Goal: Task Accomplishment & Management: Manage account settings

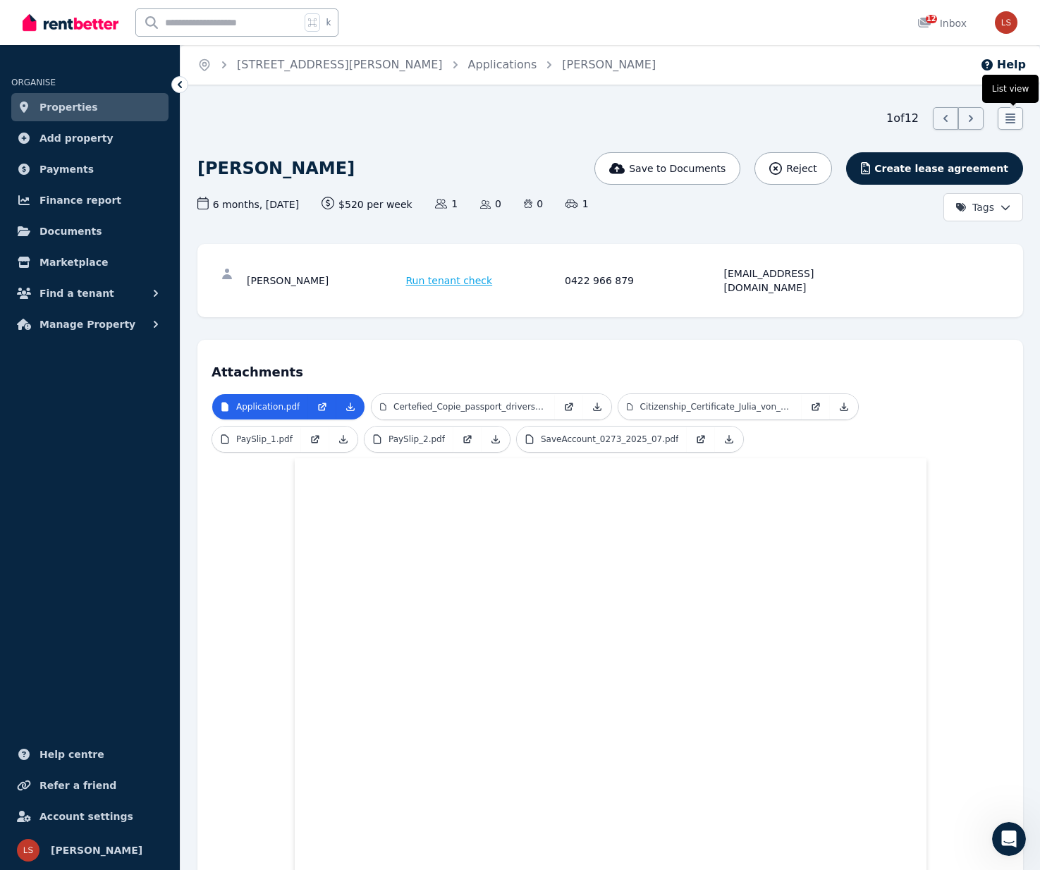
click at [1010, 120] on icon at bounding box center [1010, 119] width 10 height 10
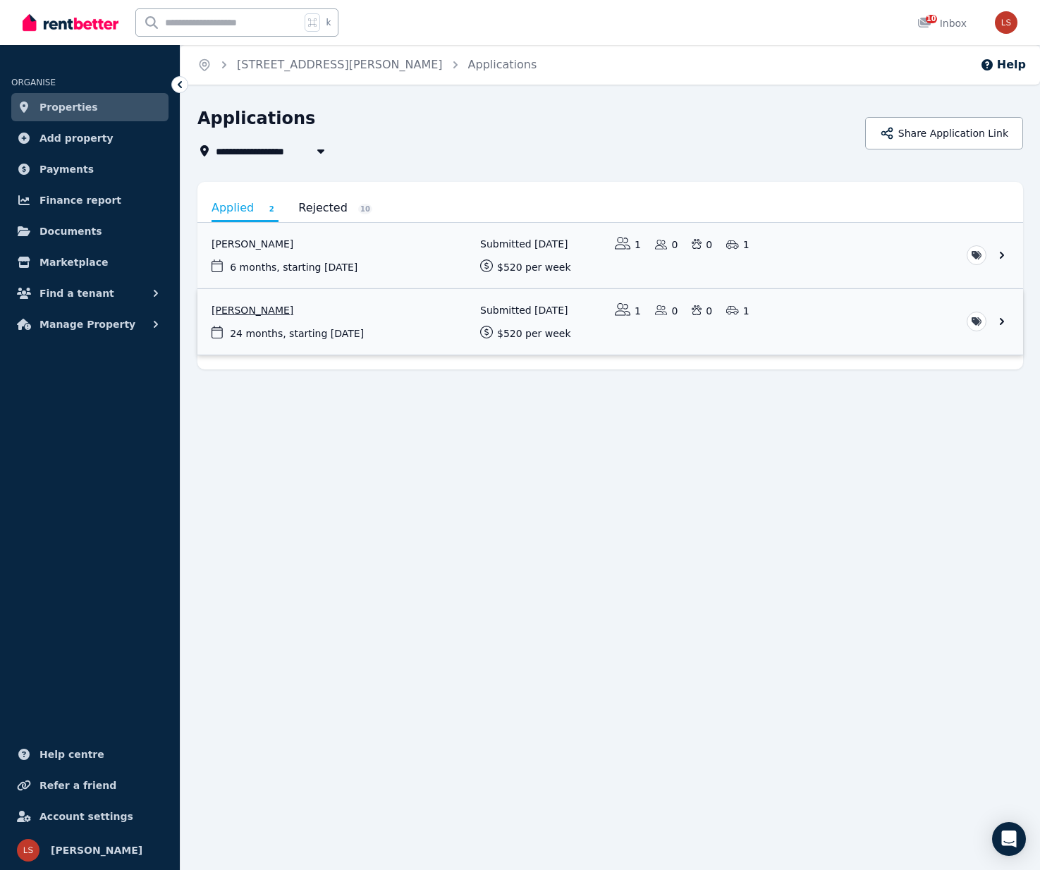
click at [808, 319] on link "View application: Yangchen Dema" at bounding box center [610, 322] width 826 height 66
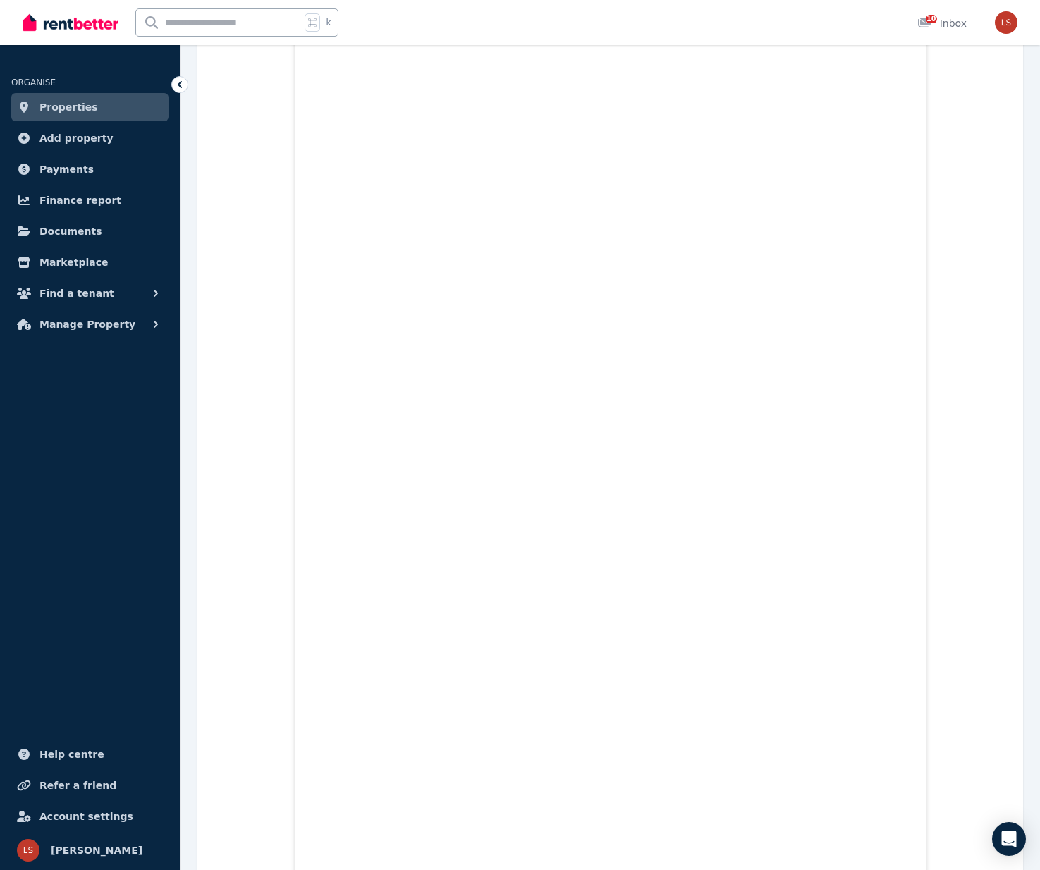
scroll to position [477, 0]
click at [178, 84] on icon at bounding box center [180, 84] width 4 height 7
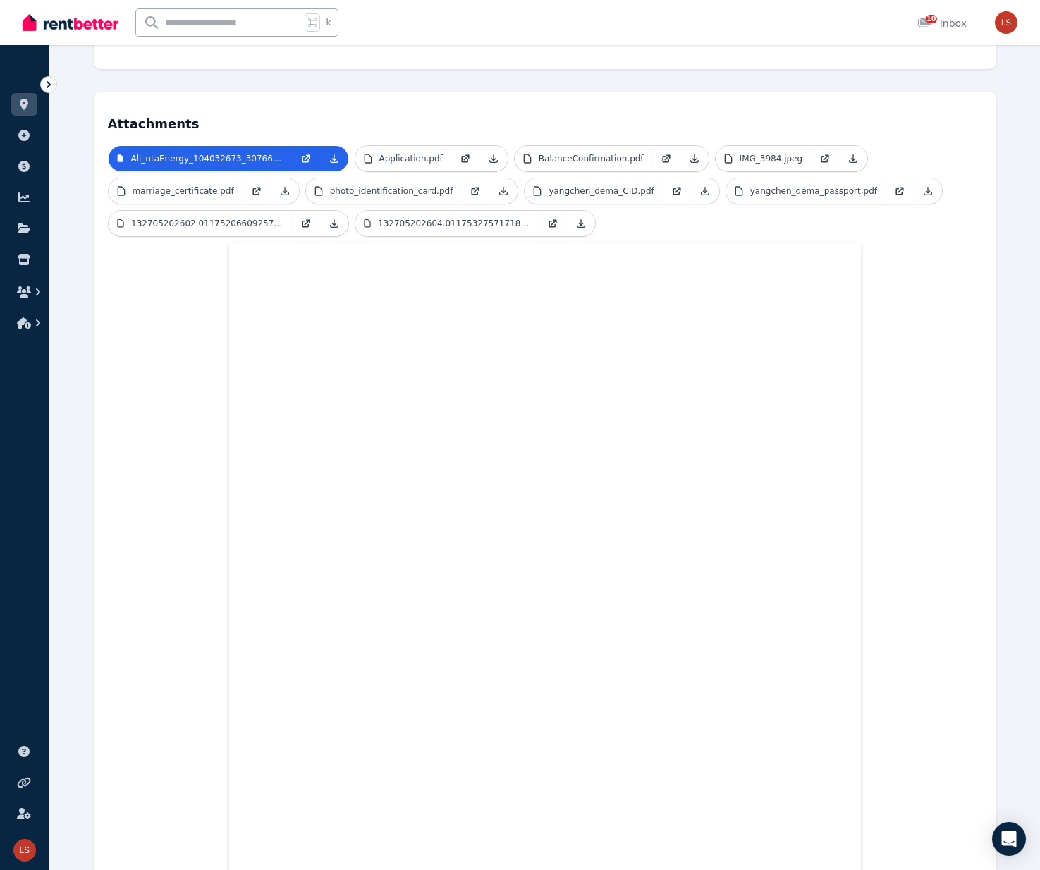
scroll to position [0, 0]
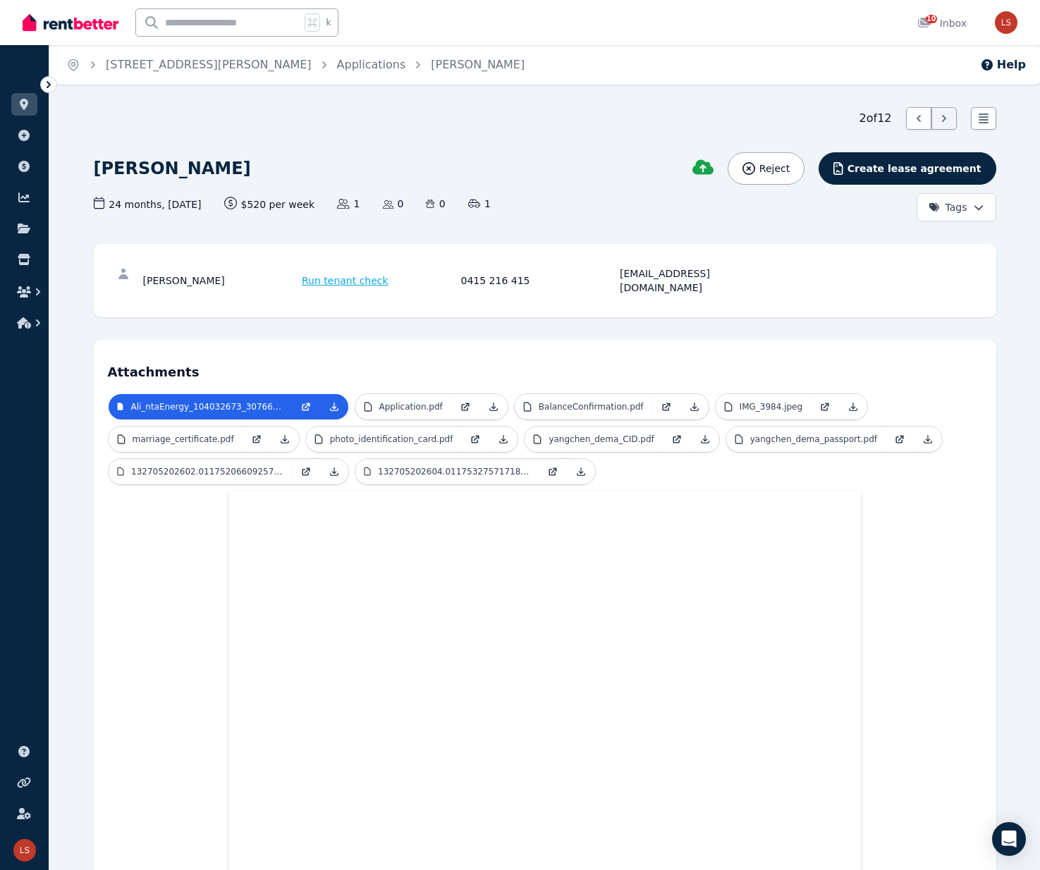
click at [44, 82] on icon at bounding box center [49, 85] width 14 height 14
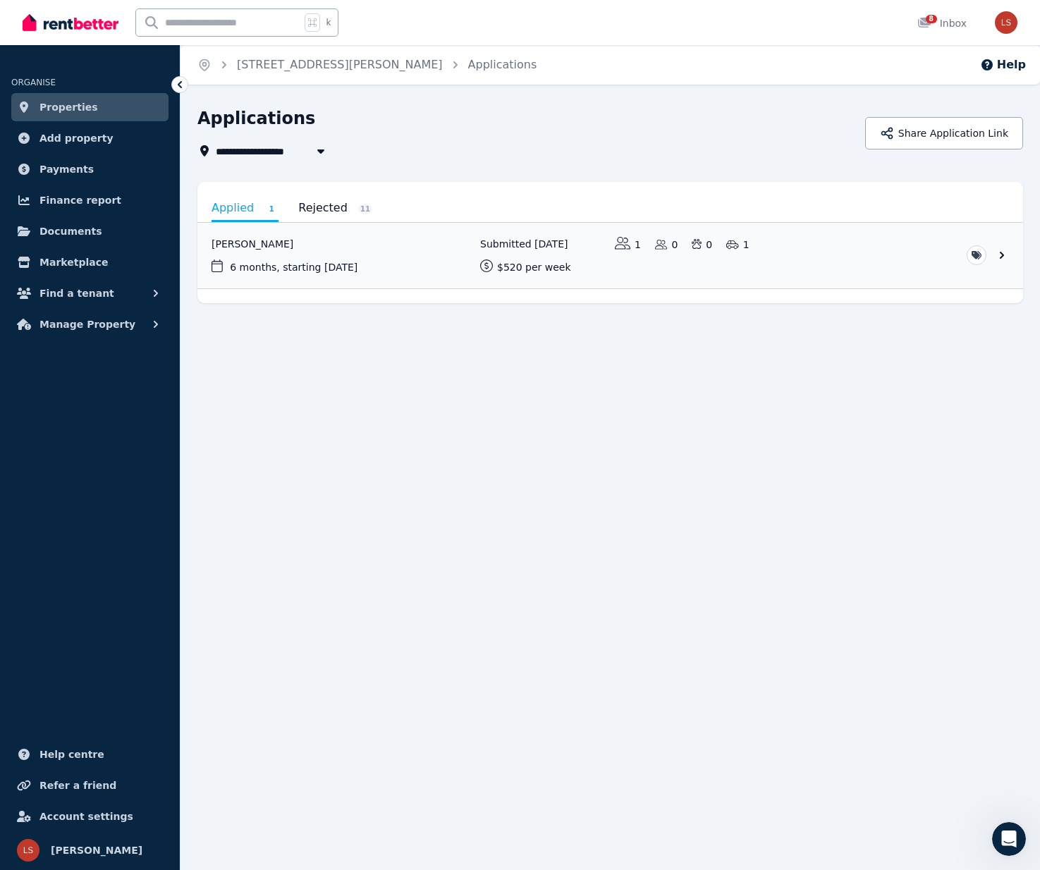
click at [128, 104] on link "Properties" at bounding box center [89, 107] width 157 height 28
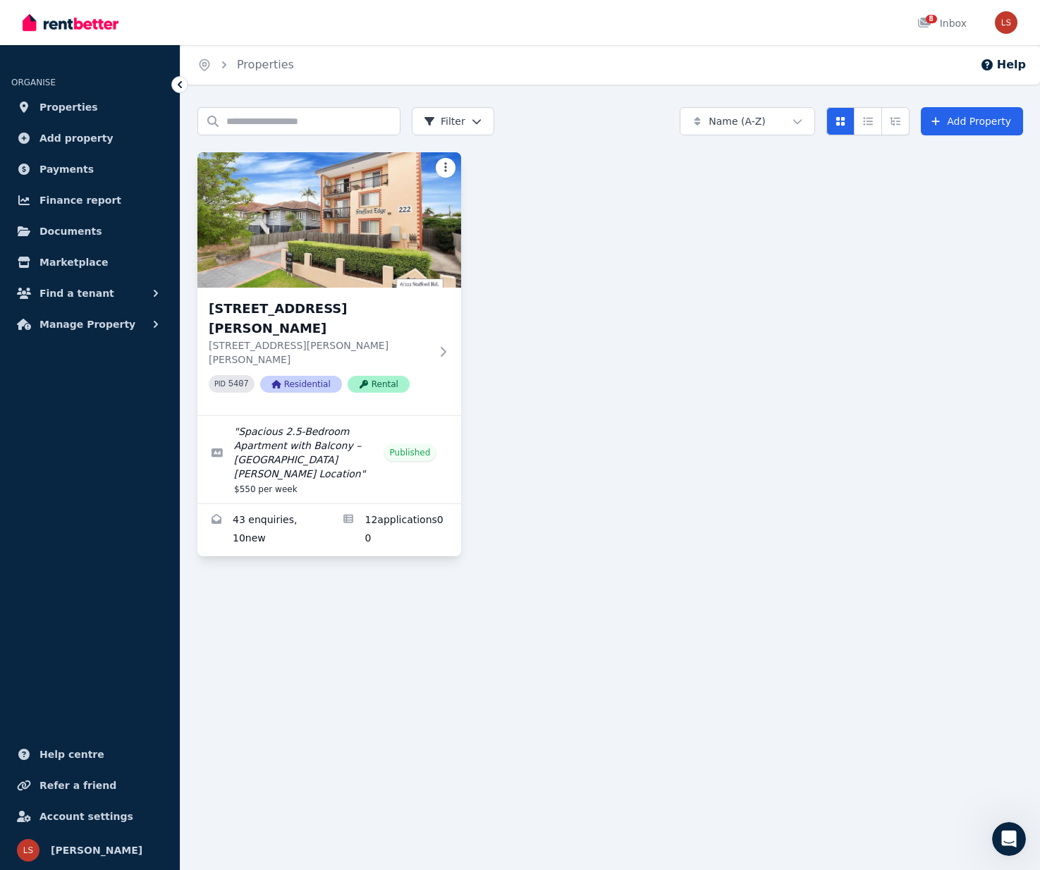
click at [448, 166] on html "Open main menu 8 Inbox Open user menu ORGANISE Properties Add property Payments…" at bounding box center [520, 435] width 1040 height 870
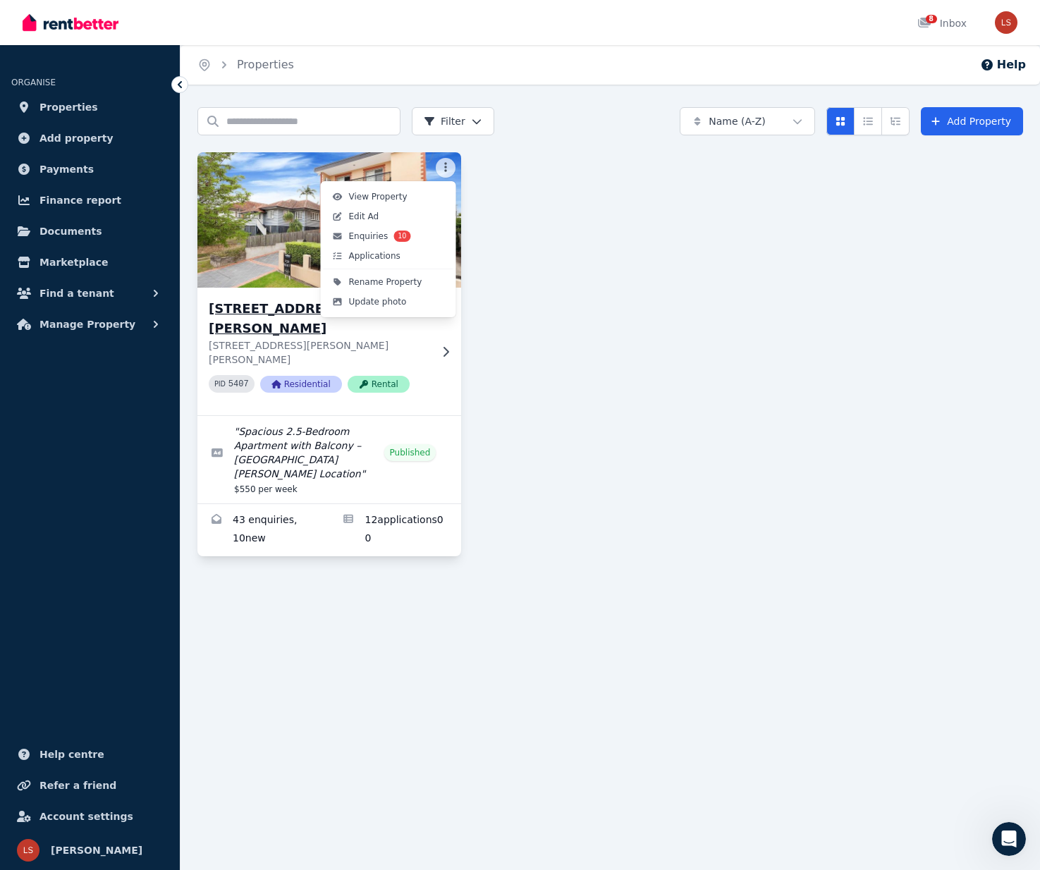
click at [374, 212] on span "Edit Ad" at bounding box center [364, 216] width 30 height 11
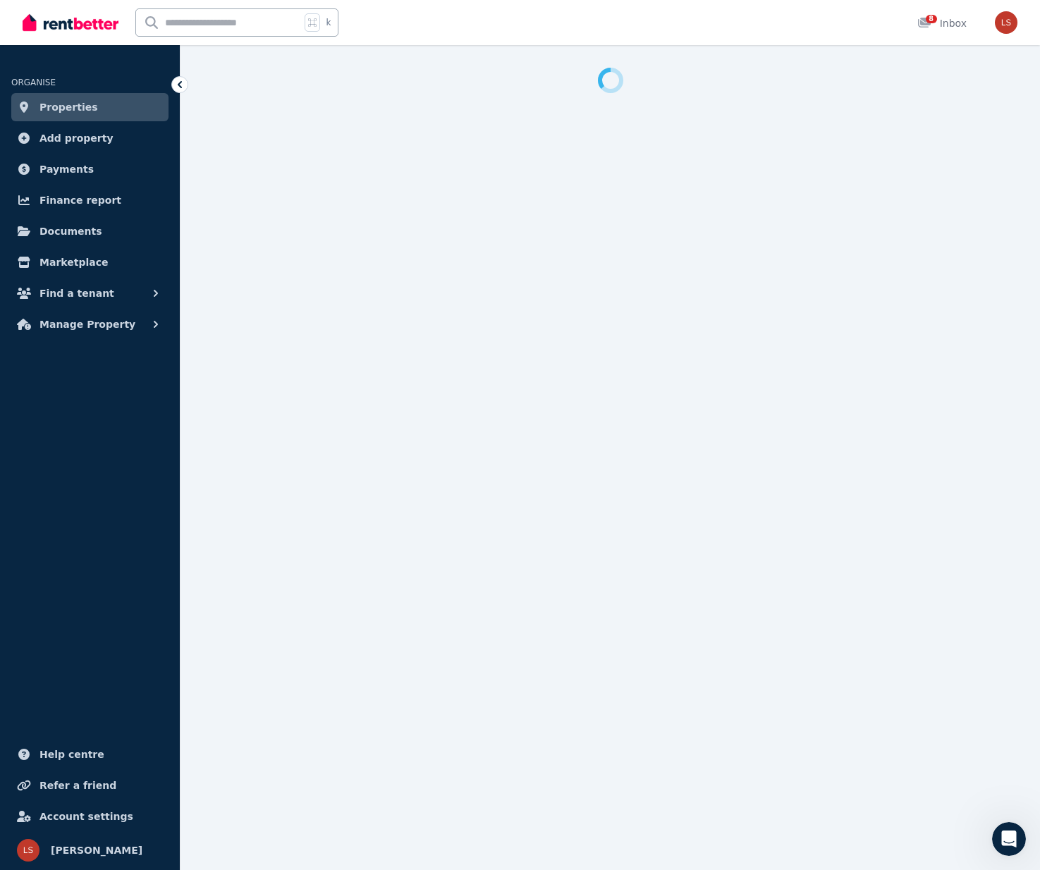
select select "**********"
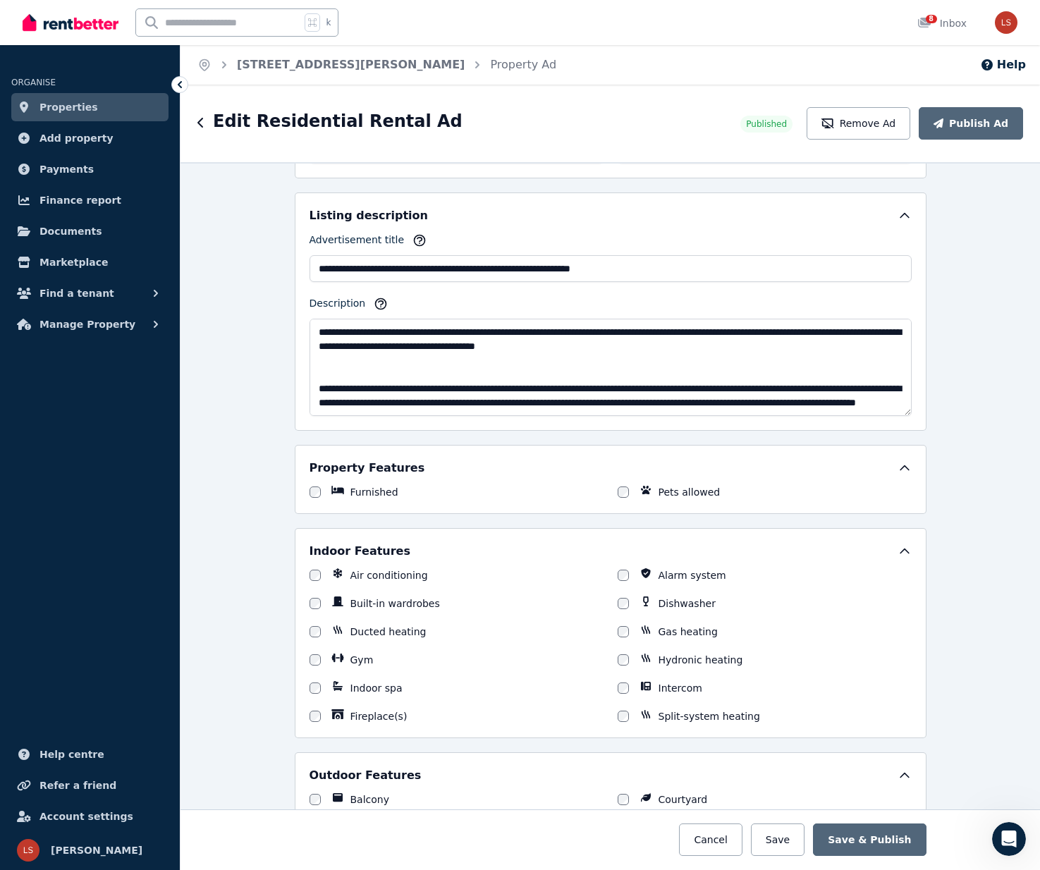
scroll to position [769, 0]
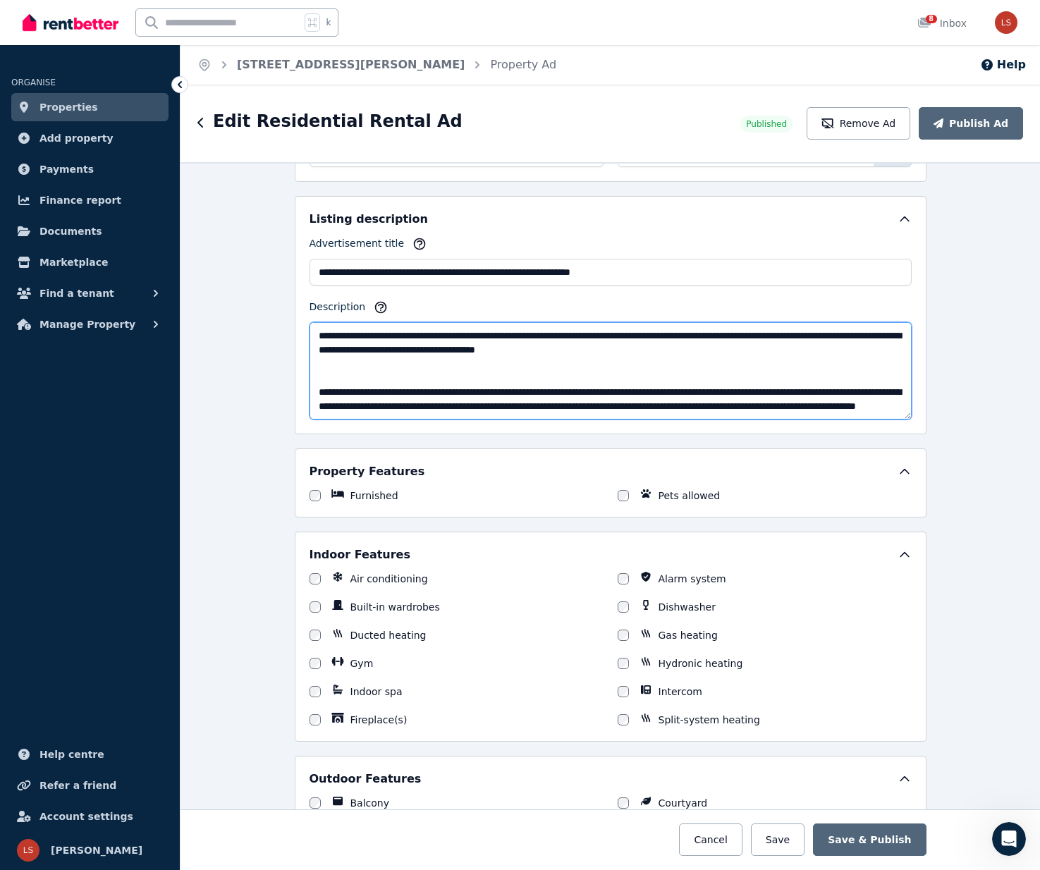
drag, startPoint x: 440, startPoint y: 353, endPoint x: 412, endPoint y: 343, distance: 29.2
click at [438, 353] on textarea "Description" at bounding box center [611, 370] width 602 height 97
drag, startPoint x: 458, startPoint y: 334, endPoint x: 336, endPoint y: 338, distance: 122.0
click at [336, 338] on textarea "Description" at bounding box center [611, 370] width 602 height 97
click at [745, 344] on textarea "Description" at bounding box center [611, 370] width 602 height 97
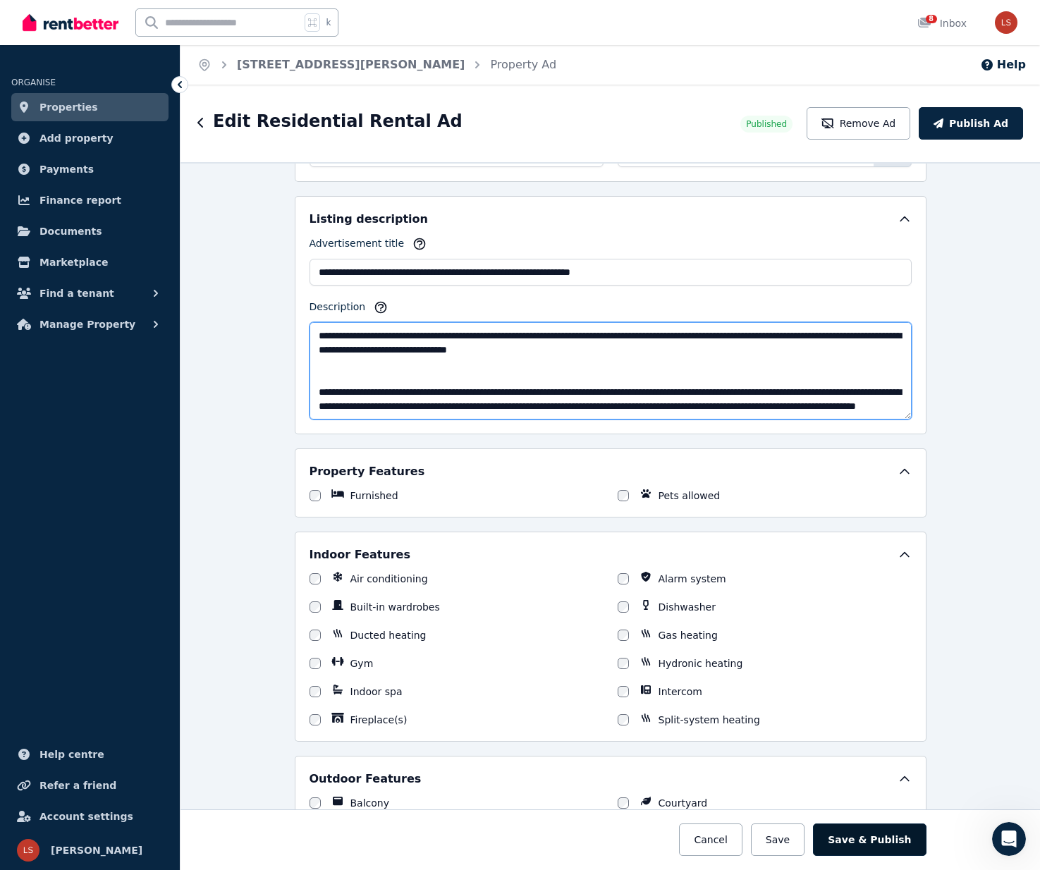
type textarea "**********"
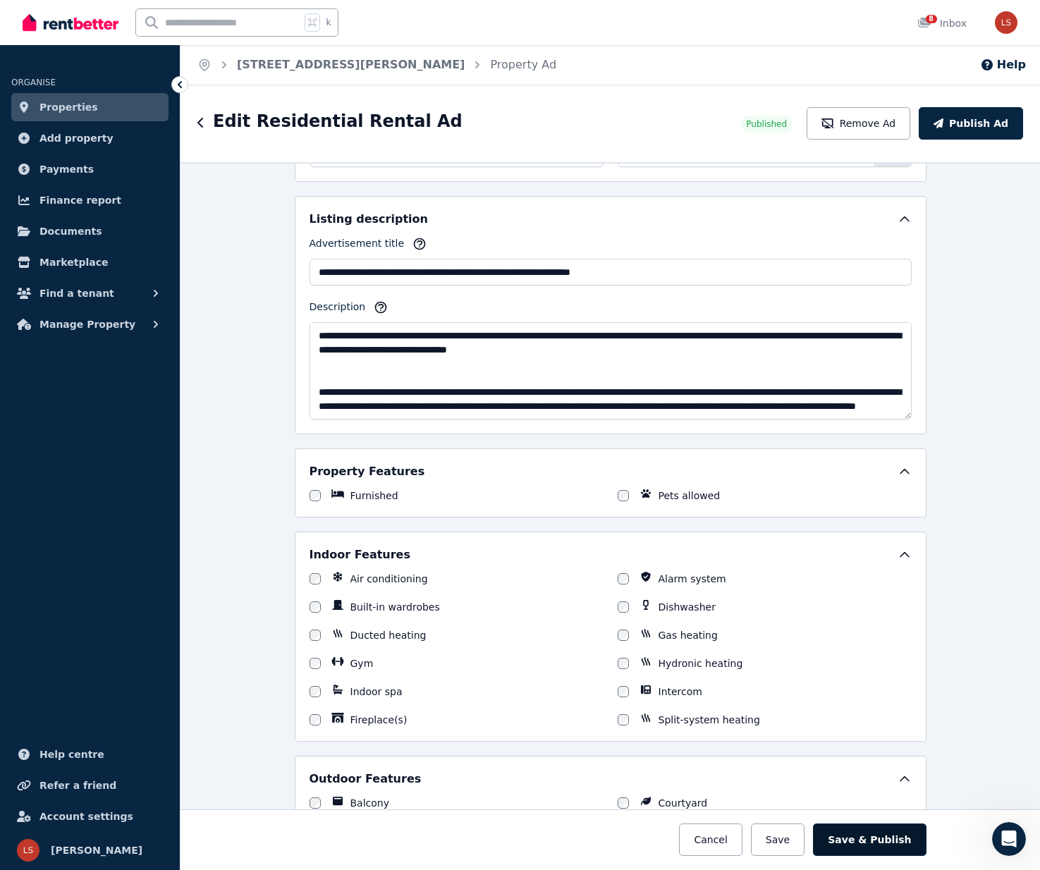
click at [896, 841] on button "Save & Publish" at bounding box center [869, 839] width 113 height 32
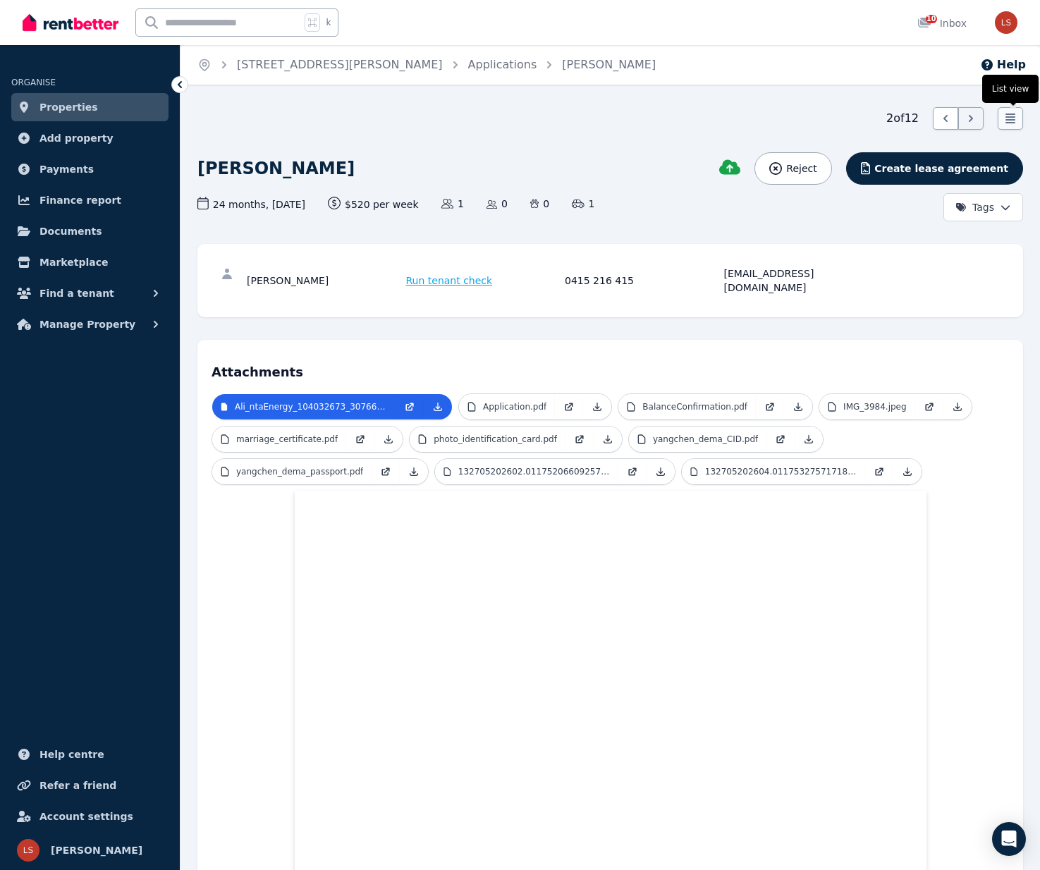
click at [1010, 113] on icon at bounding box center [1010, 118] width 14 height 14
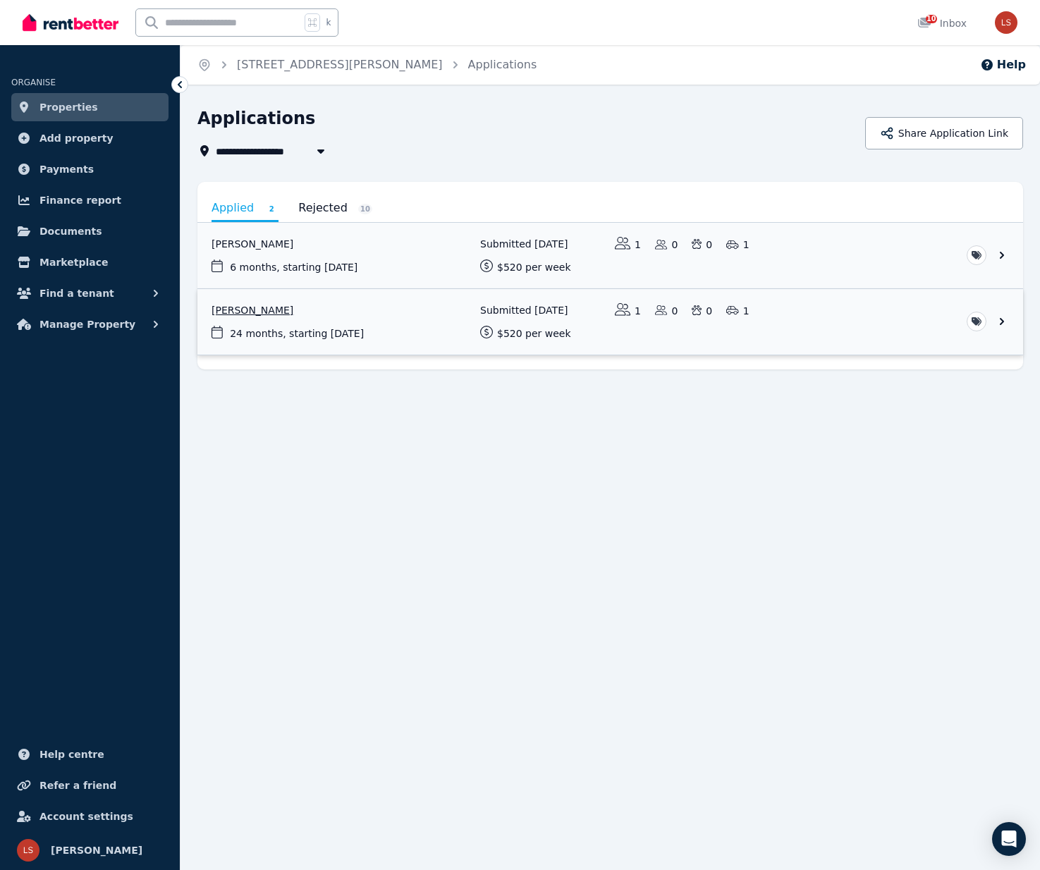
click at [389, 326] on link "View application: Yangchen Dema" at bounding box center [610, 322] width 826 height 66
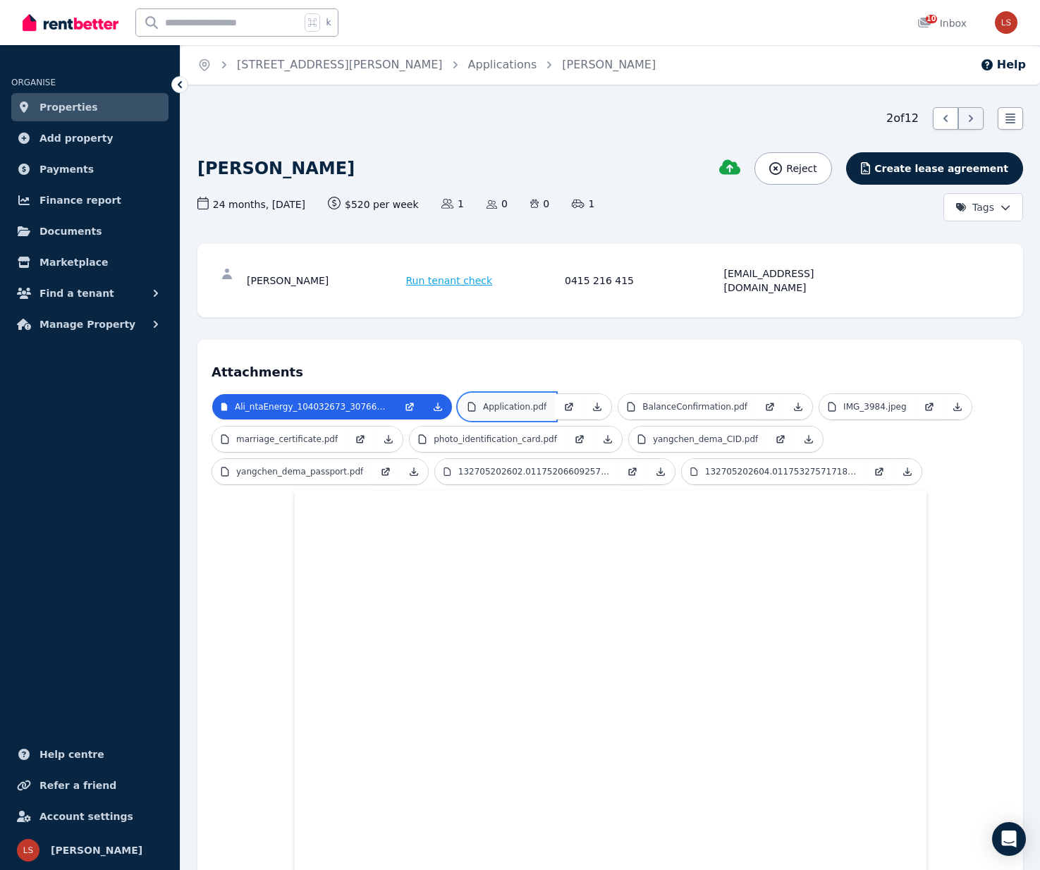
click at [496, 394] on link "Application.pdf" at bounding box center [507, 406] width 96 height 25
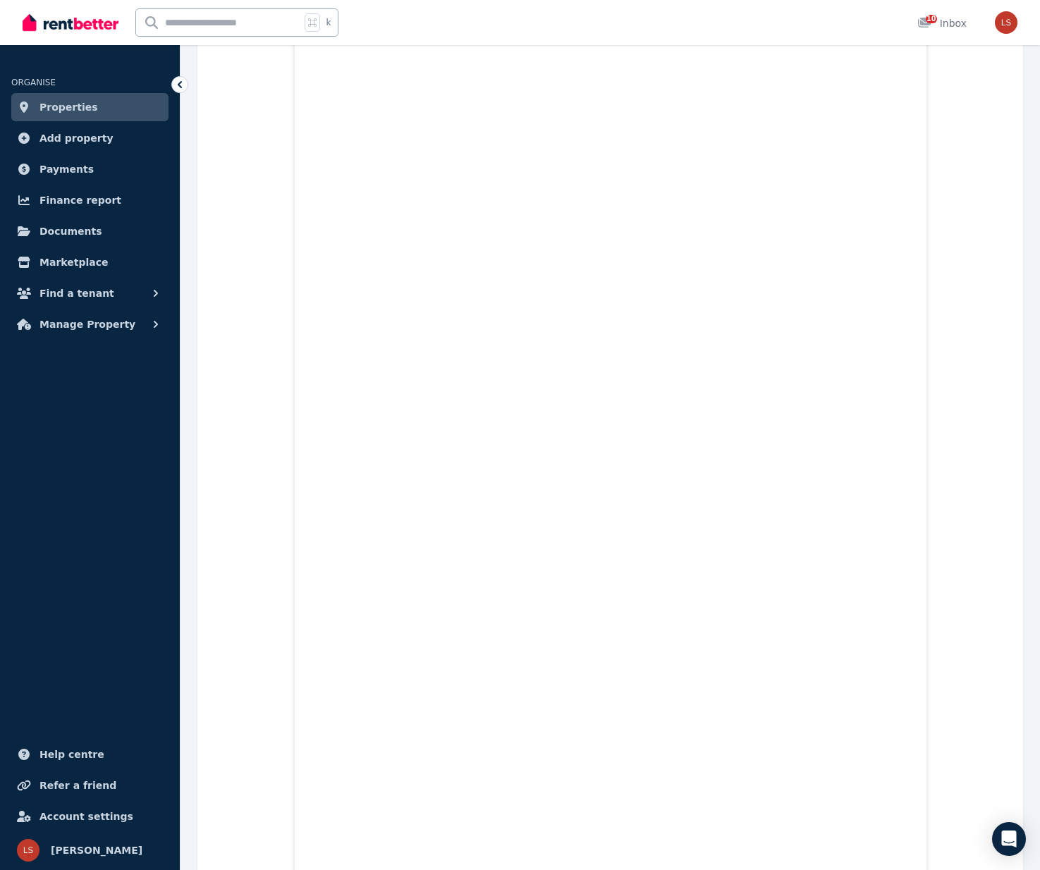
scroll to position [621, 0]
